Goal: Information Seeking & Learning: Learn about a topic

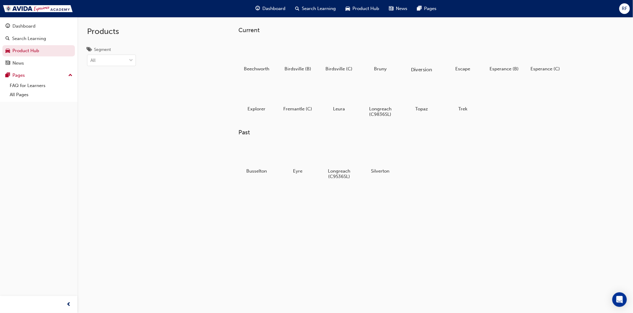
click at [421, 53] on div at bounding box center [422, 52] width 34 height 24
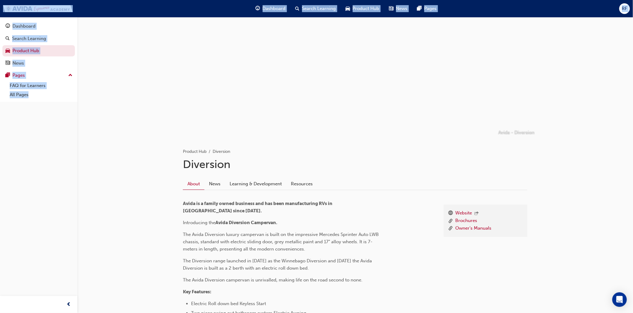
click at [286, 149] on ul "Product Hub Diversion" at bounding box center [355, 151] width 344 height 7
click at [500, 187] on div "About News Learning & Development Resources" at bounding box center [355, 184] width 344 height 12
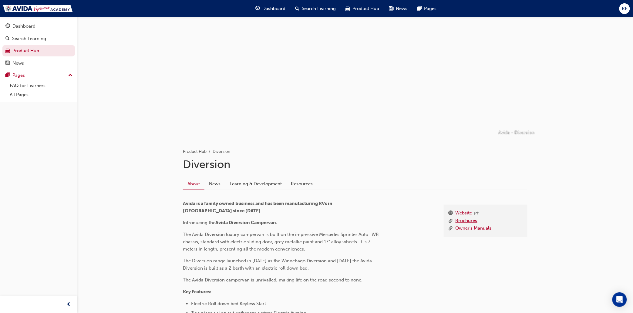
click at [461, 219] on link "Brochures" at bounding box center [466, 221] width 22 height 8
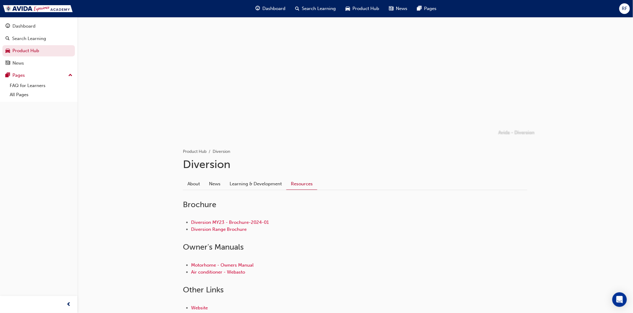
scroll to position [42, 0]
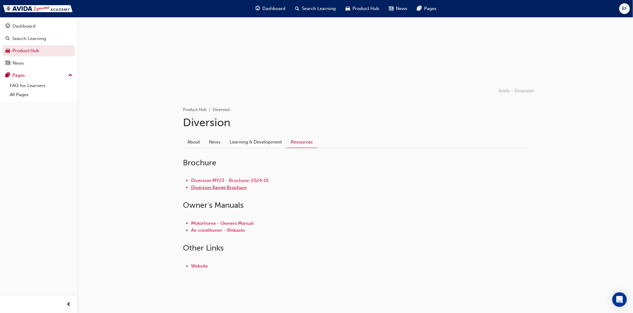
click at [222, 187] on link "Diversion Range Brochure" at bounding box center [218, 187] width 55 height 5
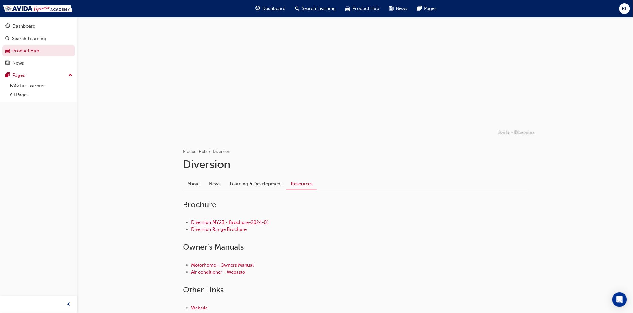
click at [237, 222] on link "Diversion MY23 - Brochure-2024-01" at bounding box center [230, 222] width 78 height 5
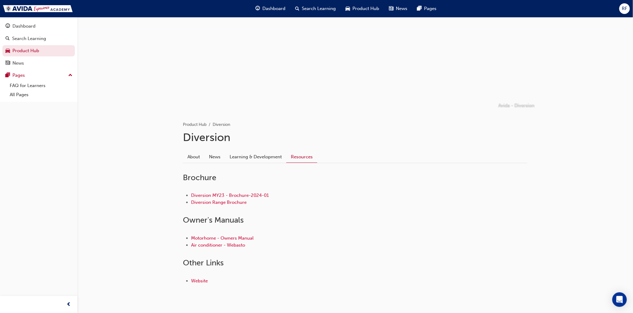
scroll to position [42, 0]
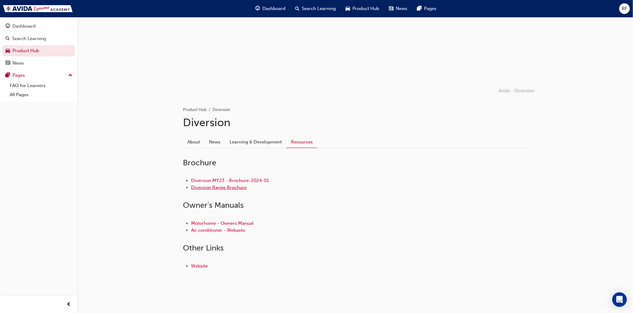
click at [220, 186] on link "Diversion Range Brochure" at bounding box center [218, 187] width 55 height 5
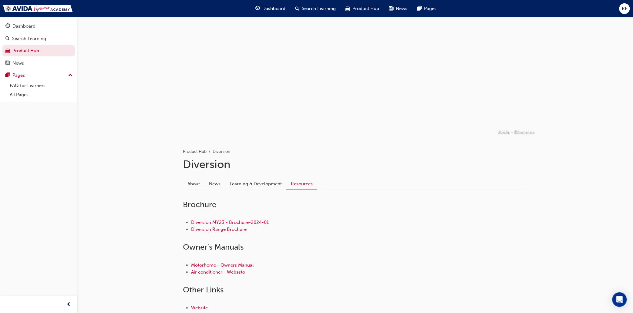
click at [271, 8] on span "Dashboard" at bounding box center [274, 8] width 23 height 7
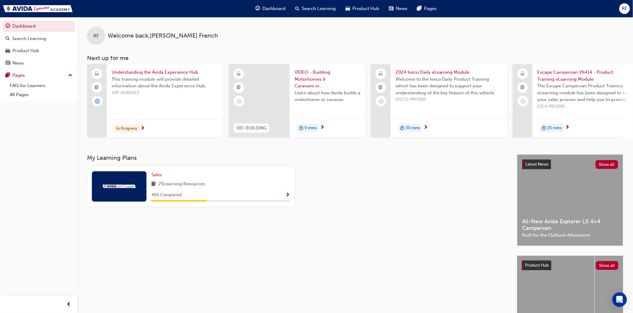
click at [313, 8] on span "Search Learning" at bounding box center [319, 8] width 34 height 7
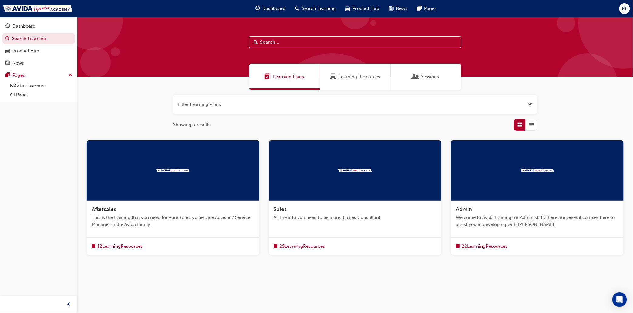
click at [362, 8] on span "Product Hub" at bounding box center [366, 8] width 27 height 7
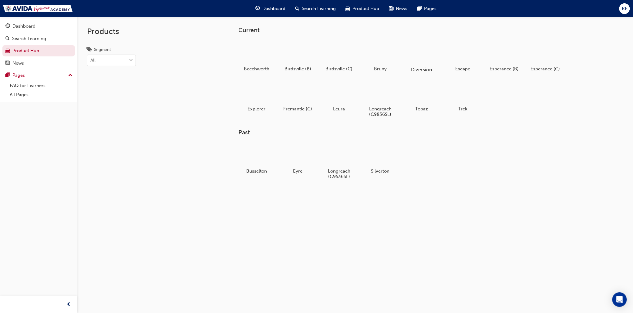
click at [418, 68] on h5 "Diversion" at bounding box center [422, 70] width 34 height 6
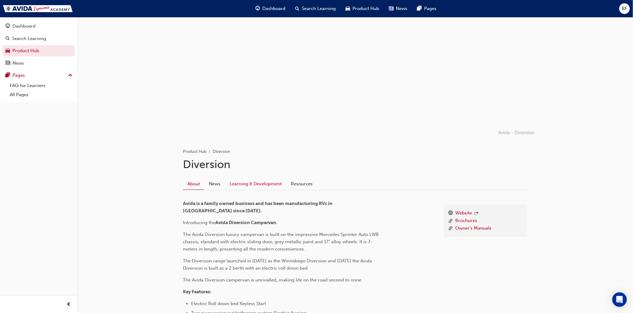
click at [249, 183] on link "Learning & Development" at bounding box center [255, 184] width 61 height 12
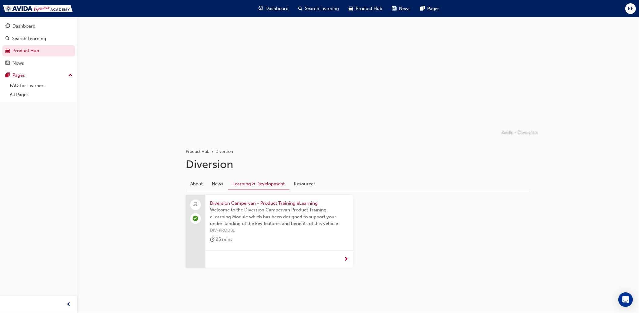
click at [346, 258] on span "next-icon" at bounding box center [346, 259] width 5 height 5
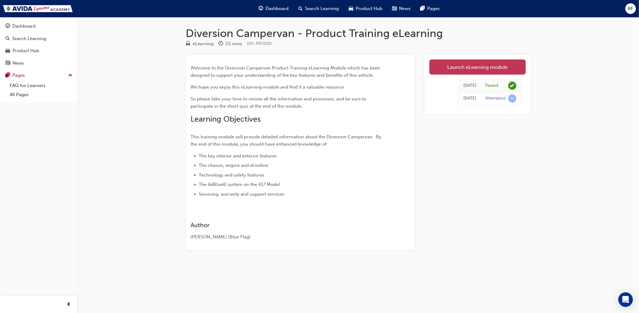
click at [468, 67] on link "Launch eLearning module" at bounding box center [477, 66] width 96 height 15
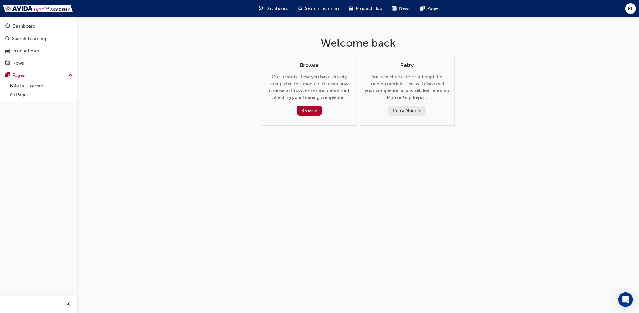
click at [365, 9] on span "Product Hub" at bounding box center [368, 8] width 27 height 7
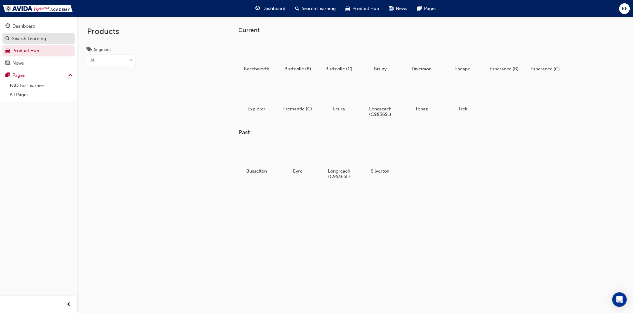
click at [25, 39] on div "Search Learning" at bounding box center [29, 38] width 34 height 7
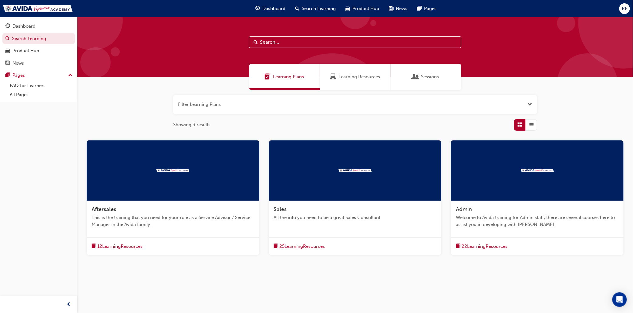
click at [292, 246] on span "25 Learning Resources" at bounding box center [302, 246] width 45 height 7
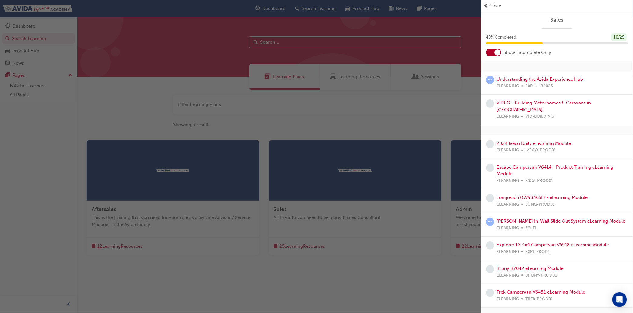
click at [522, 79] on link "Understanding the Avida Experience Hub" at bounding box center [540, 78] width 86 height 5
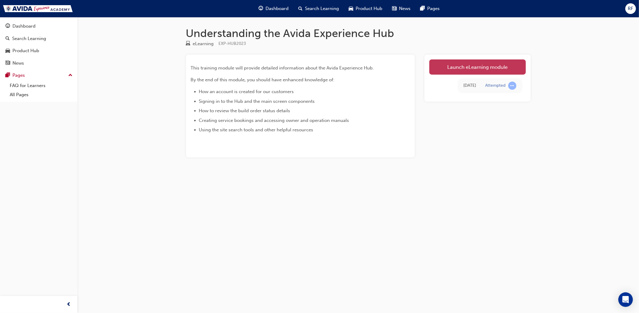
click at [462, 68] on link "Launch eLearning module" at bounding box center [477, 66] width 96 height 15
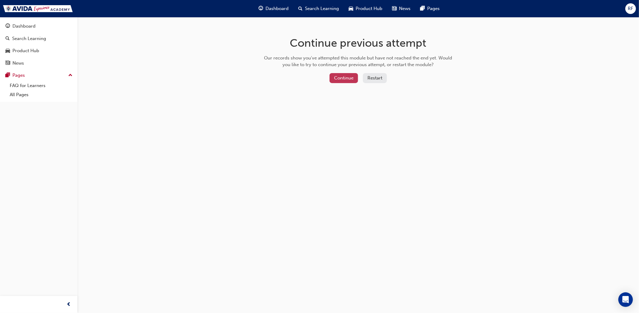
click at [342, 78] on button "Continue" at bounding box center [343, 78] width 28 height 10
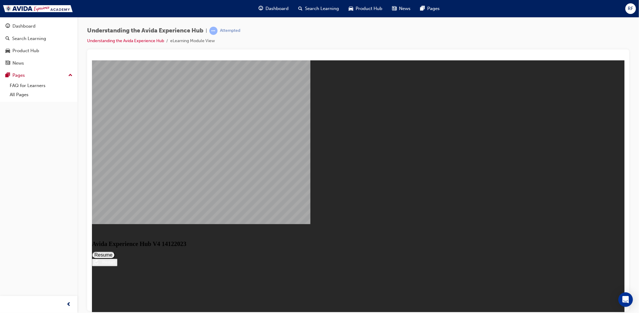
click at [115, 251] on button "Resume" at bounding box center [103, 254] width 23 height 7
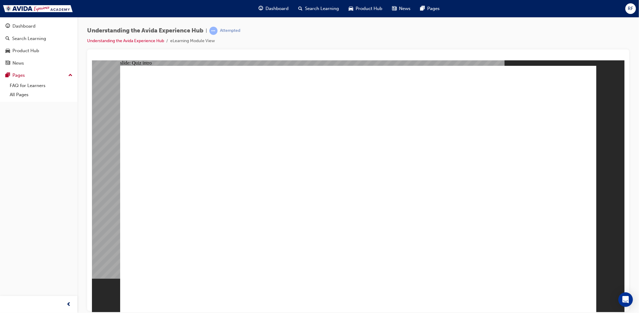
radio input "false"
radio input "true"
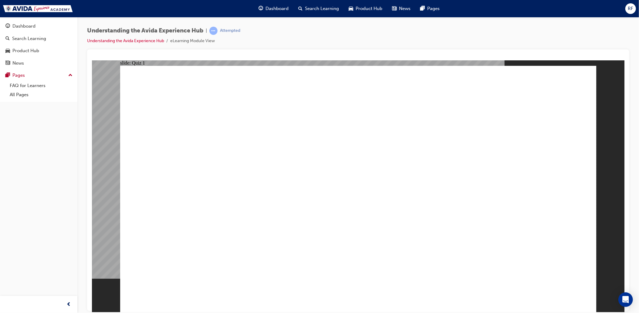
radio input "true"
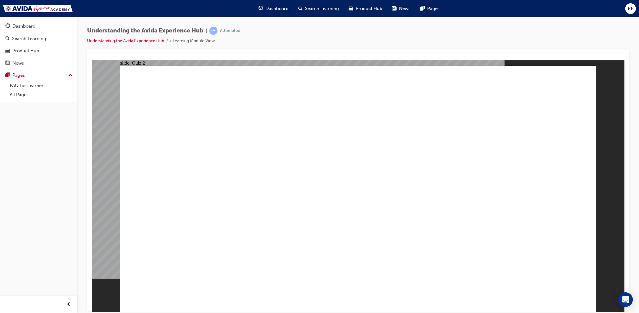
checkbox input "true"
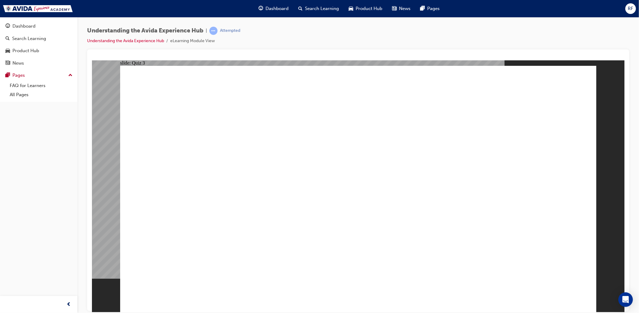
checkbox input "true"
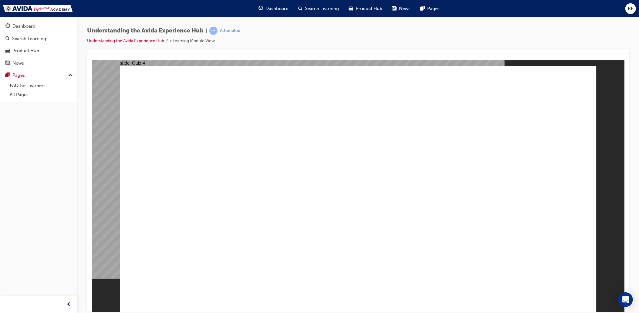
checkbox input "true"
radio input "true"
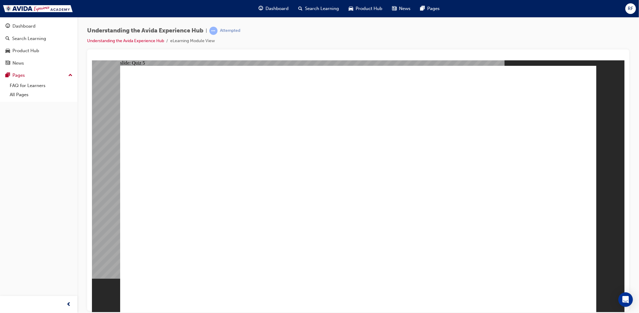
radio input "true"
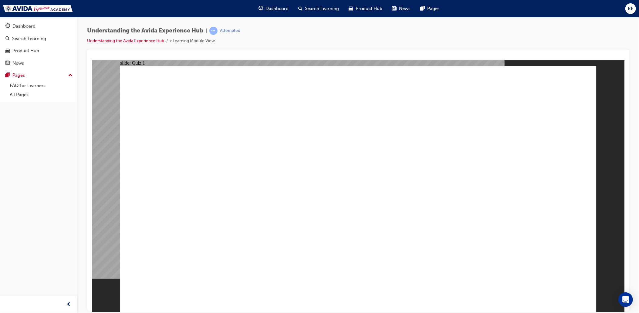
radio input "true"
radio input "false"
radio input "true"
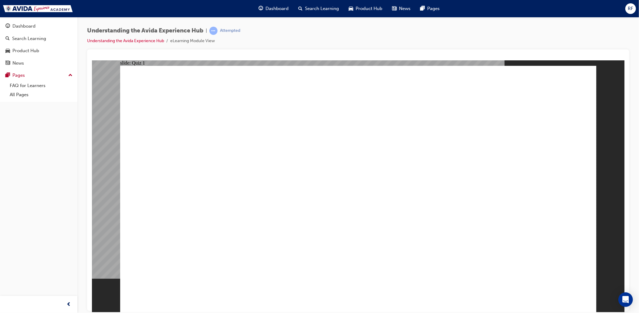
radio input "true"
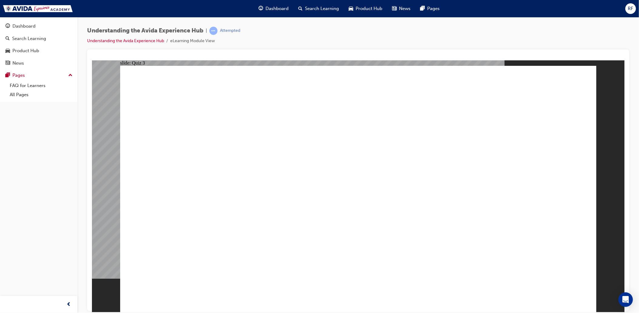
checkbox input "true"
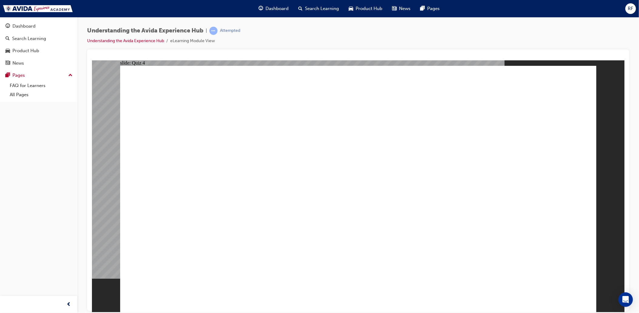
checkbox input "true"
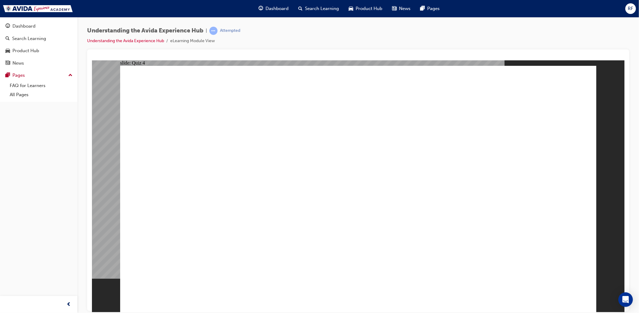
radio input "true"
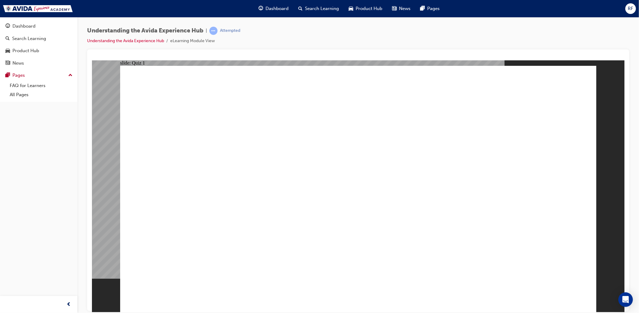
radio input "true"
radio input "false"
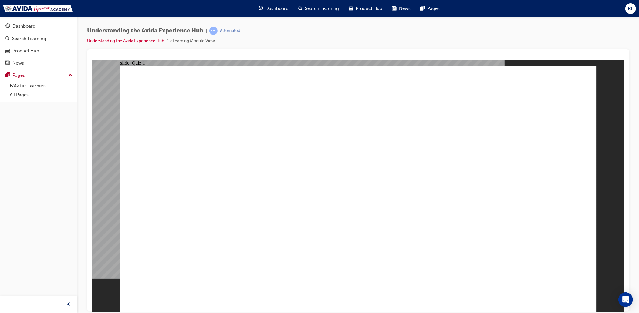
radio input "true"
radio input "false"
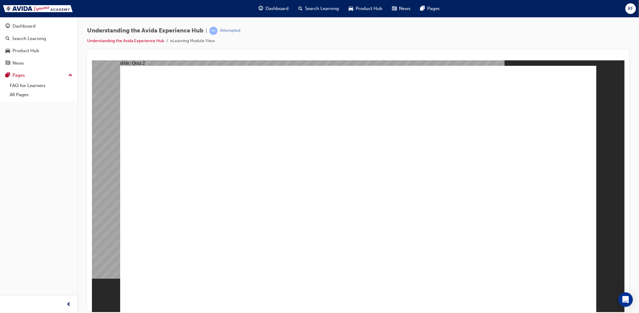
radio input "true"
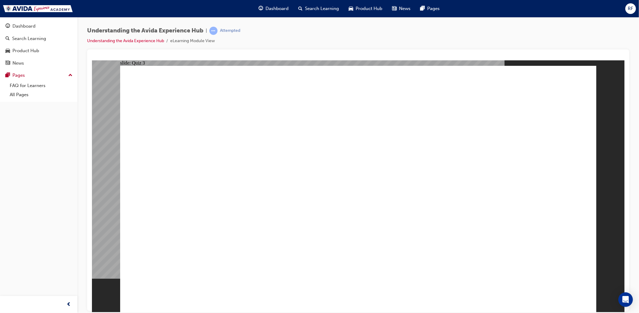
checkbox input "true"
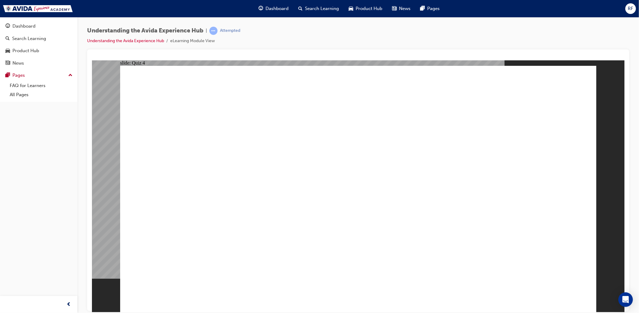
checkbox input "true"
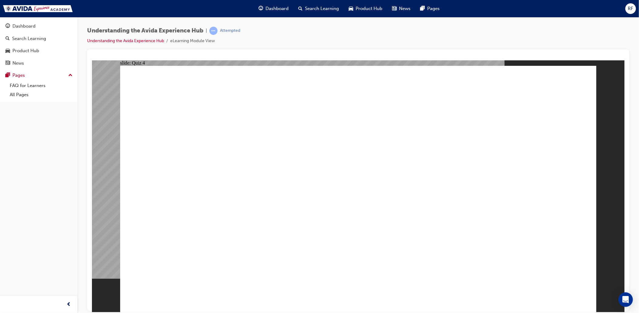
radio input "false"
radio input "true"
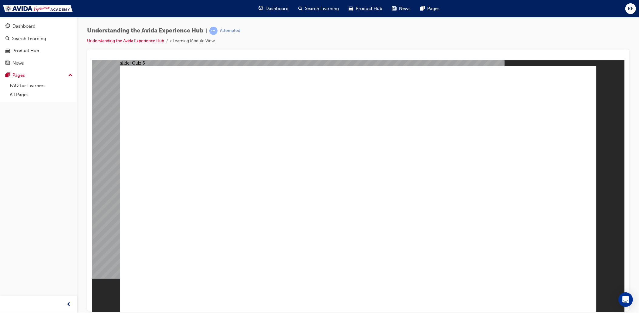
radio input "true"
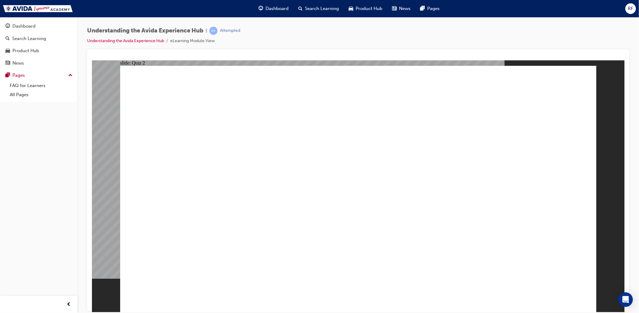
radio input "false"
radio input "true"
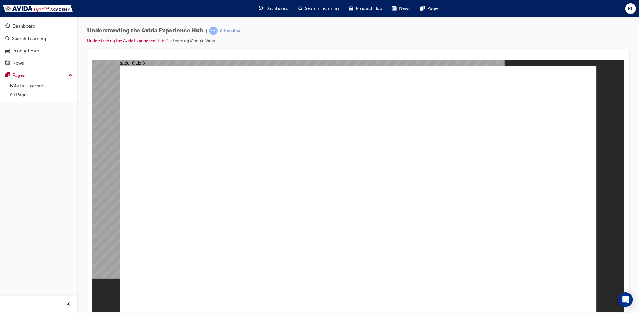
checkbox input "true"
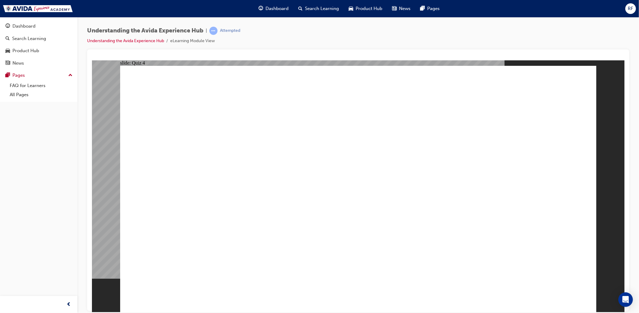
checkbox input "true"
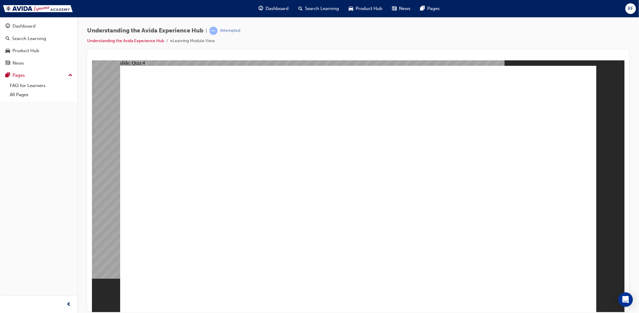
checkbox input "true"
radio input "true"
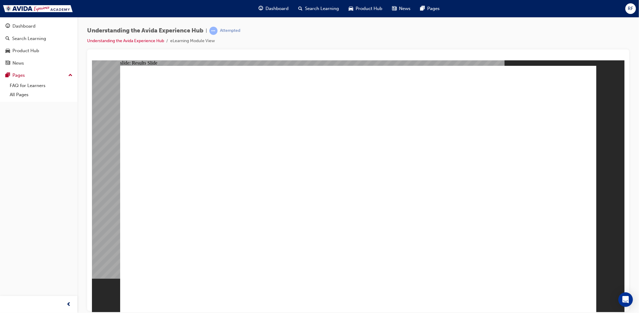
radio input "true"
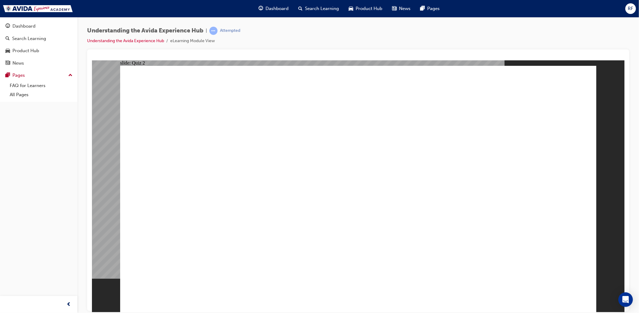
radio input "false"
radio input "true"
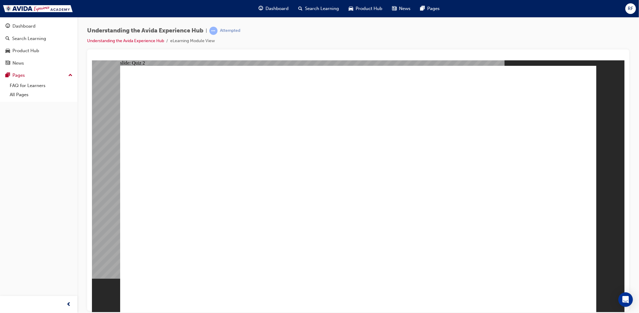
checkbox input "true"
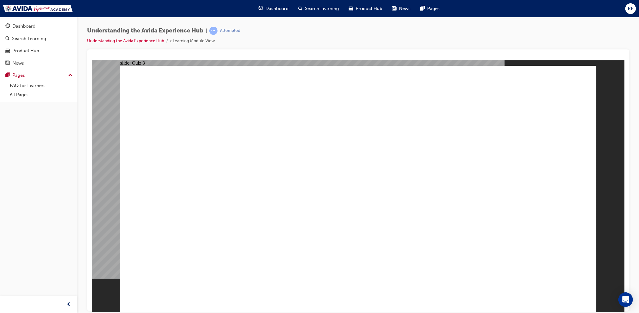
checkbox input "true"
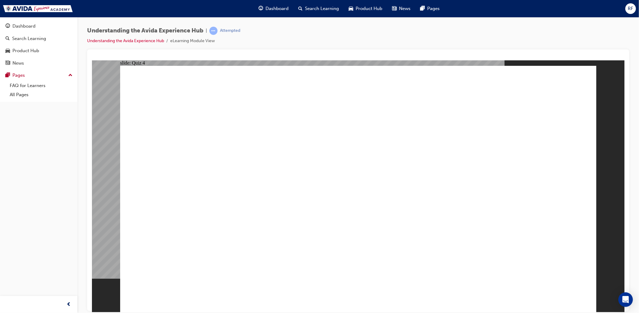
checkbox input "true"
radio input "true"
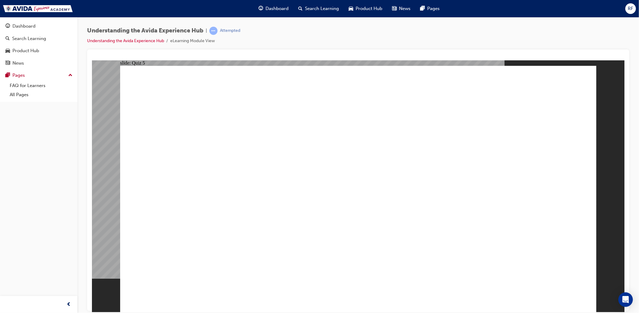
click at [215, 32] on span "learningRecordVerb_ATTEMPT-icon" at bounding box center [213, 31] width 8 height 8
click at [33, 38] on div "Search Learning" at bounding box center [29, 38] width 34 height 7
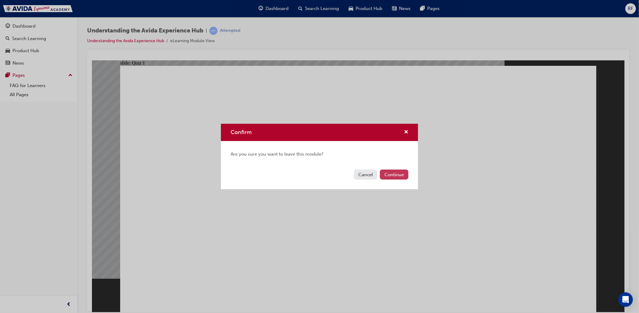
click at [389, 174] on button "Continue" at bounding box center [394, 174] width 28 height 10
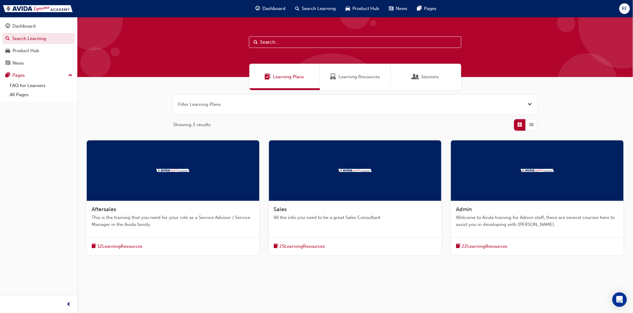
click at [290, 245] on span "25 Learning Resources" at bounding box center [302, 246] width 45 height 7
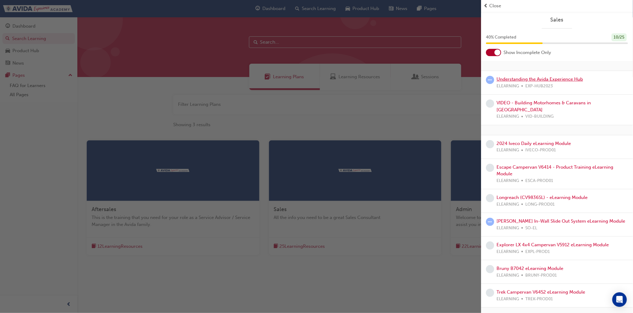
click at [507, 79] on link "Understanding the Avida Experience Hub" at bounding box center [540, 78] width 86 height 5
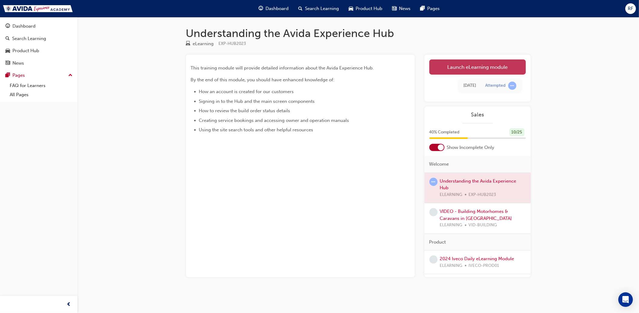
click at [449, 68] on link "Launch eLearning module" at bounding box center [477, 66] width 96 height 15
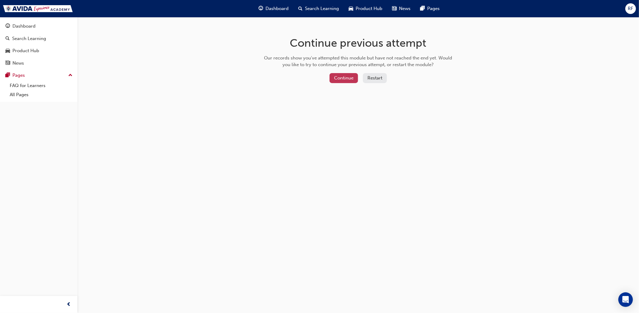
click at [346, 77] on button "Continue" at bounding box center [343, 78] width 28 height 10
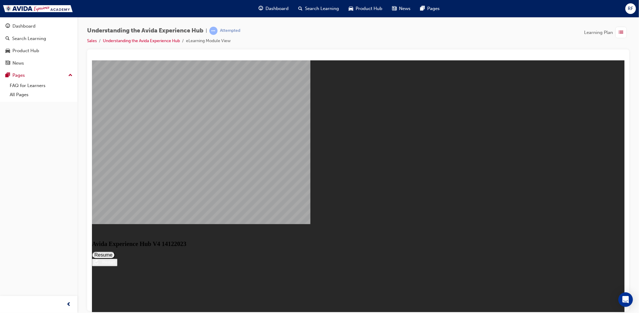
click at [115, 251] on button "Resume" at bounding box center [103, 254] width 23 height 7
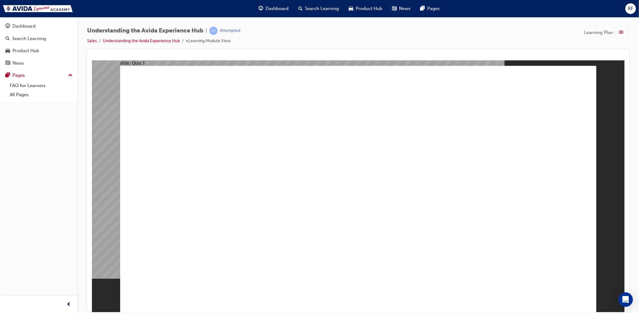
click at [620, 32] on span "list-icon" at bounding box center [620, 33] width 5 height 8
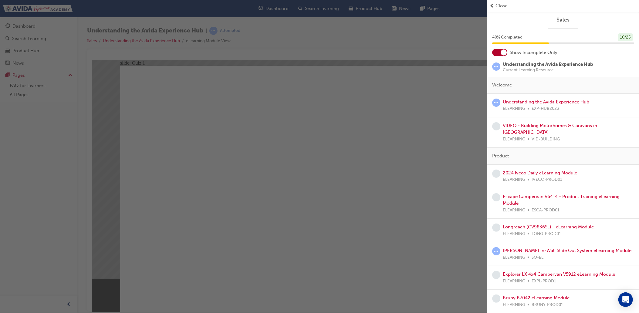
click at [502, 5] on span "Close" at bounding box center [501, 5] width 12 height 7
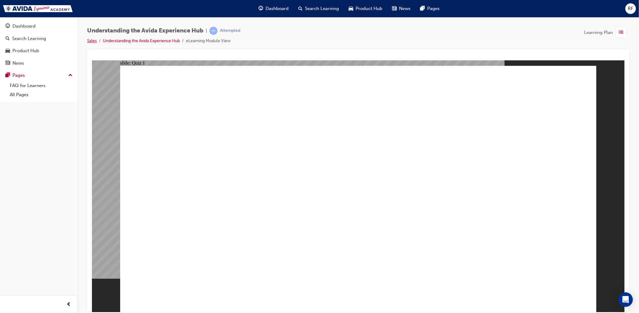
click at [92, 41] on link "Sales" at bounding box center [92, 40] width 10 height 5
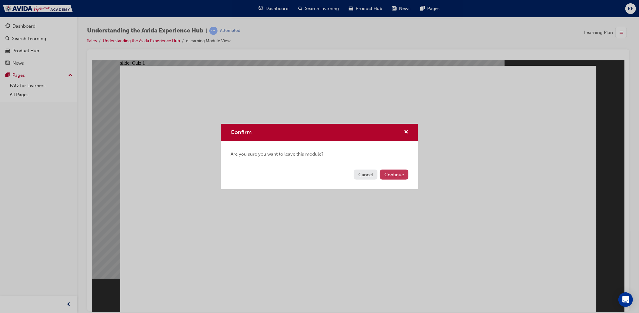
click at [392, 174] on button "Continue" at bounding box center [394, 174] width 28 height 10
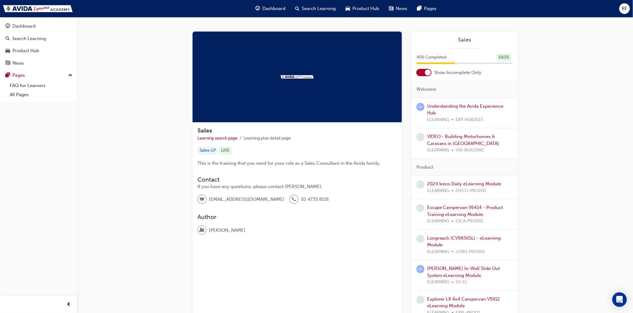
click at [312, 8] on span "Search Learning" at bounding box center [319, 8] width 34 height 7
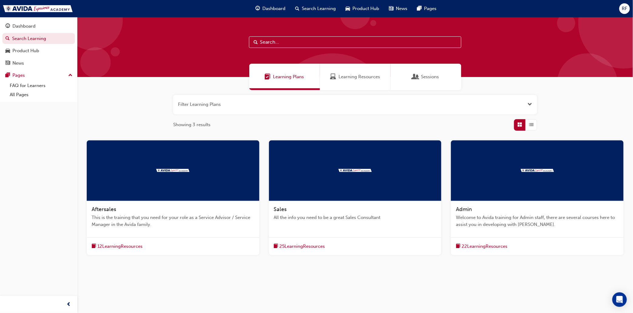
click at [293, 246] on span "25 Learning Resources" at bounding box center [302, 246] width 45 height 7
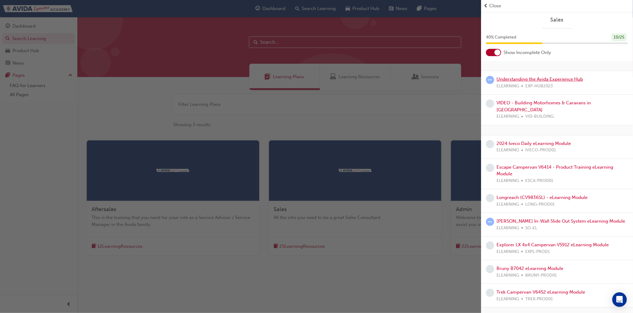
click at [520, 79] on link "Understanding the Avida Experience Hub" at bounding box center [540, 78] width 86 height 5
